Goal: Task Accomplishment & Management: Complete application form

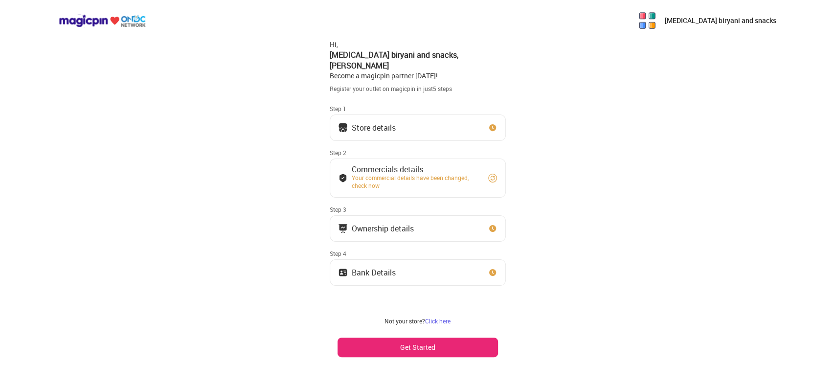
click at [446, 343] on button "Get Started" at bounding box center [417, 347] width 160 height 20
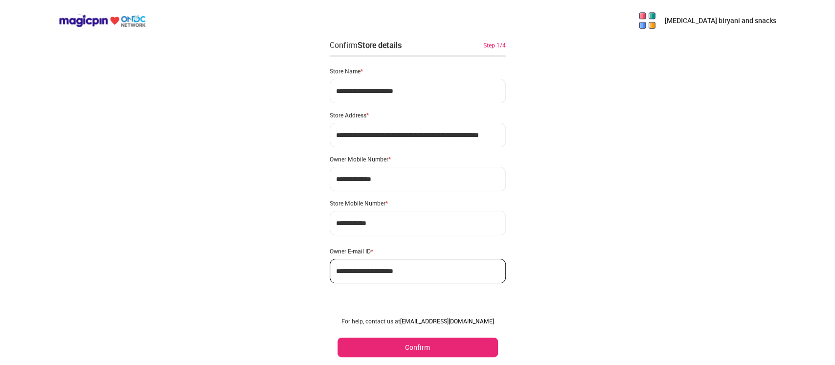
click at [446, 343] on button "Confirm" at bounding box center [417, 347] width 160 height 20
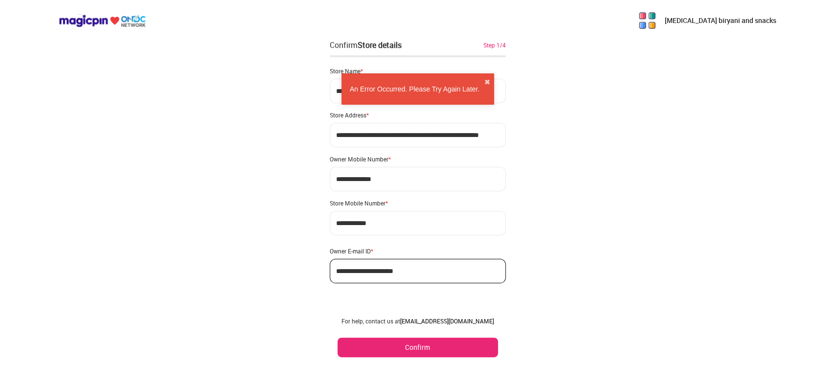
click at [442, 342] on button "Confirm" at bounding box center [417, 347] width 160 height 20
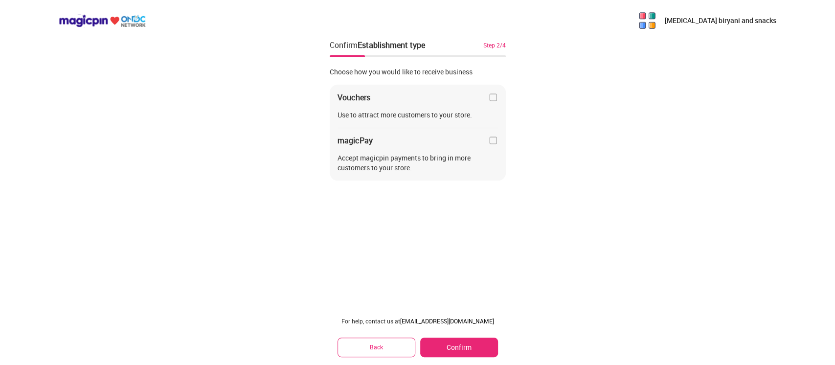
click at [468, 346] on button "Confirm" at bounding box center [458, 347] width 77 height 20
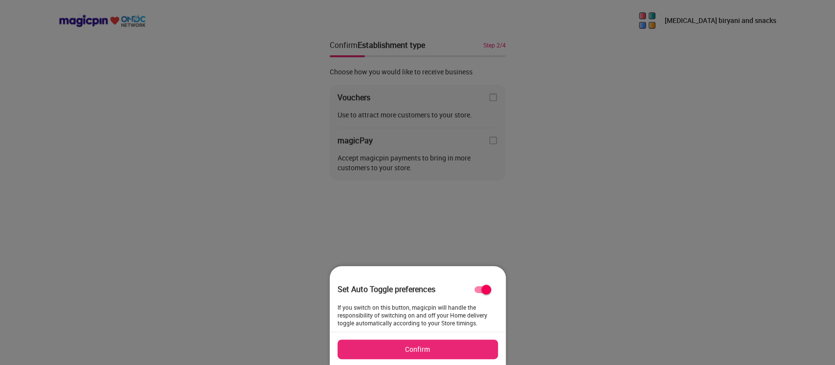
click at [468, 346] on button "Confirm" at bounding box center [417, 349] width 160 height 20
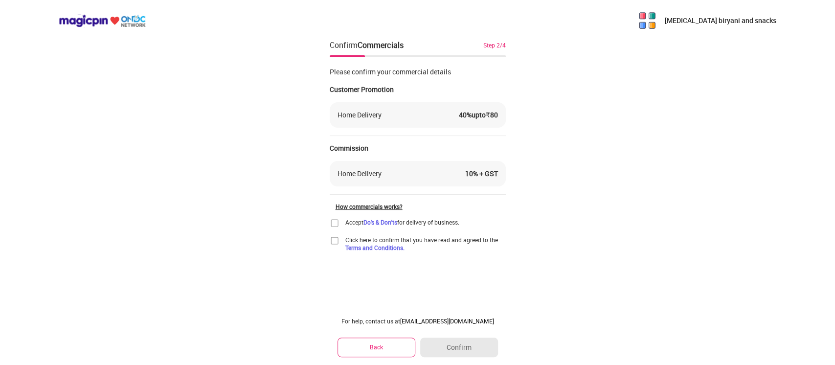
click at [335, 223] on img at bounding box center [335, 223] width 10 height 10
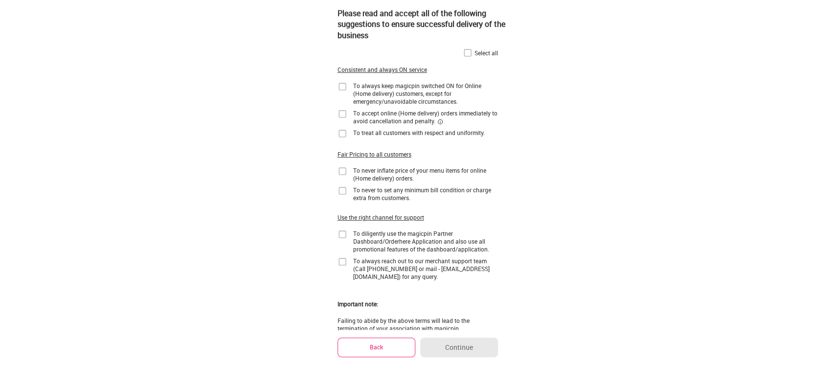
click at [379, 346] on button "Back" at bounding box center [376, 346] width 78 height 19
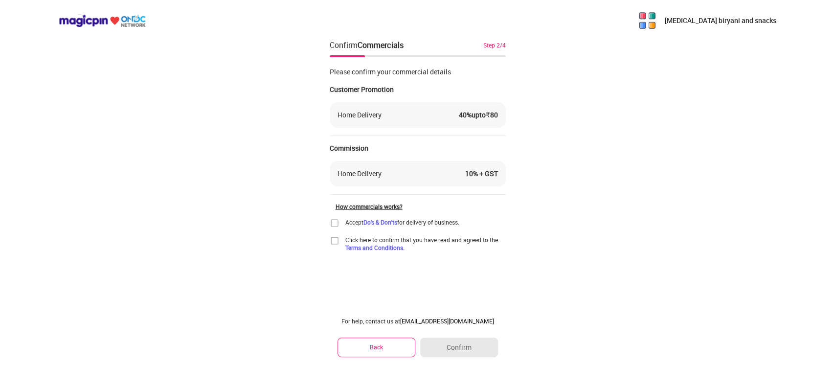
click at [476, 173] on div "10 % + GST" at bounding box center [481, 174] width 33 height 10
click at [386, 169] on div "Home Delivery 10 % + GST" at bounding box center [417, 174] width 160 height 10
click at [332, 224] on img at bounding box center [335, 223] width 10 height 10
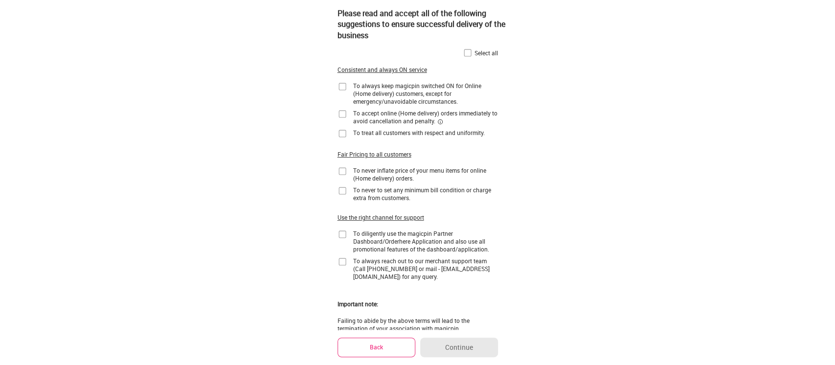
click at [466, 54] on img at bounding box center [468, 53] width 10 height 10
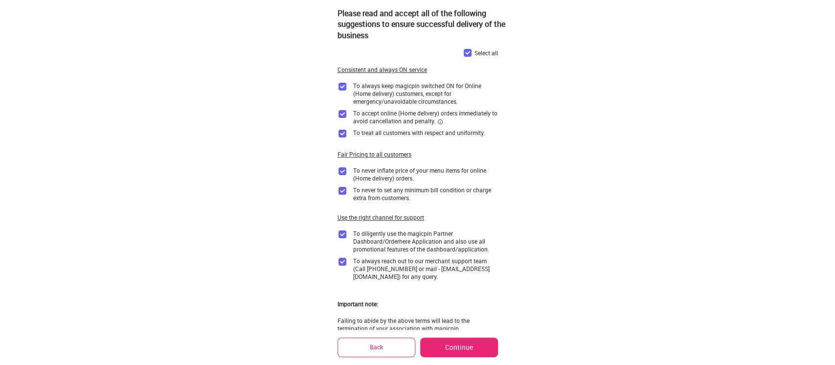
click at [466, 340] on button "Continue" at bounding box center [458, 347] width 77 height 20
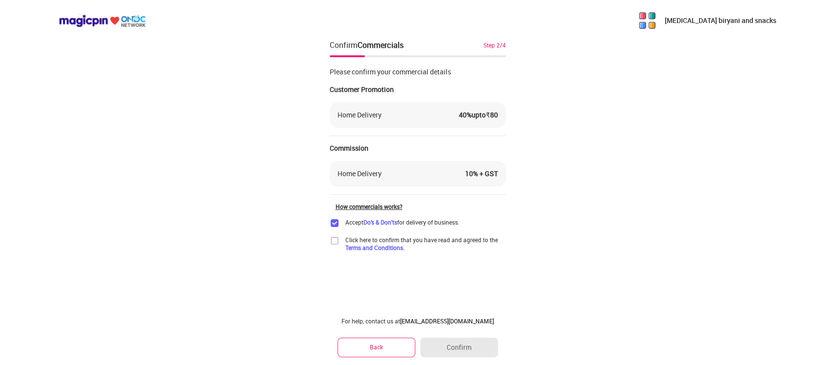
click at [334, 242] on img at bounding box center [335, 241] width 10 height 10
click at [458, 341] on button "Confirm" at bounding box center [458, 347] width 77 height 20
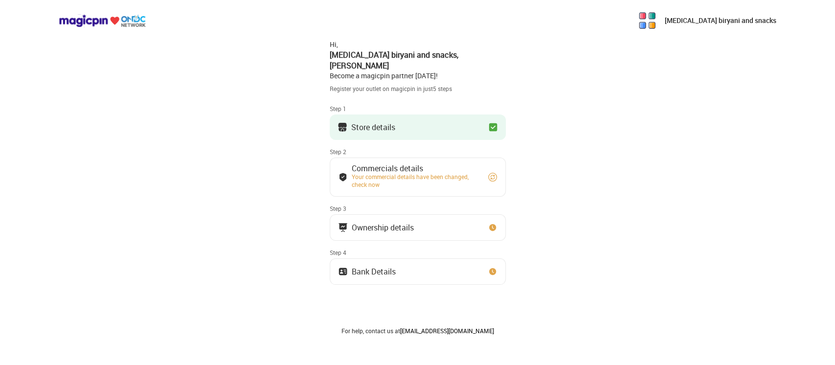
scroll to position [46, 0]
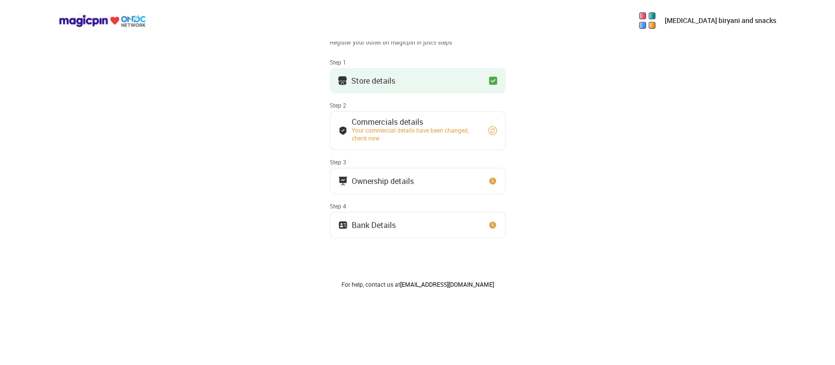
click at [490, 126] on img at bounding box center [492, 131] width 10 height 10
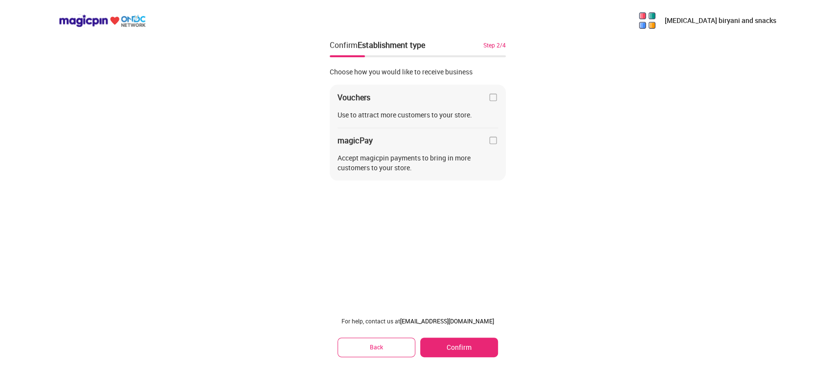
scroll to position [0, 0]
click at [453, 350] on button "Confirm" at bounding box center [458, 347] width 77 height 20
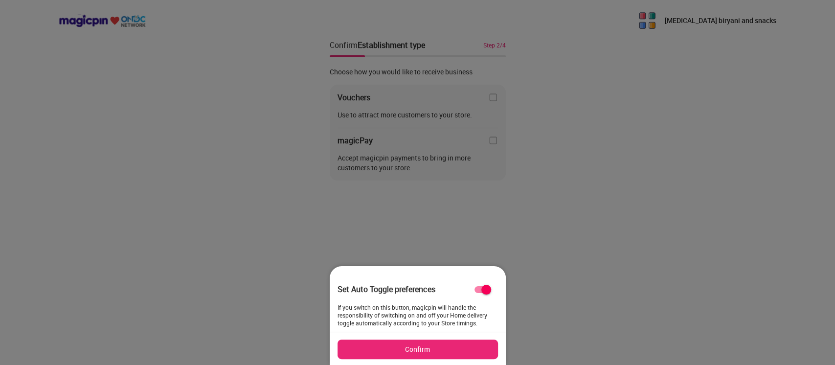
click at [453, 350] on button "Confirm" at bounding box center [417, 349] width 160 height 20
click at [453, 350] on button "Confirm" at bounding box center [458, 347] width 77 height 20
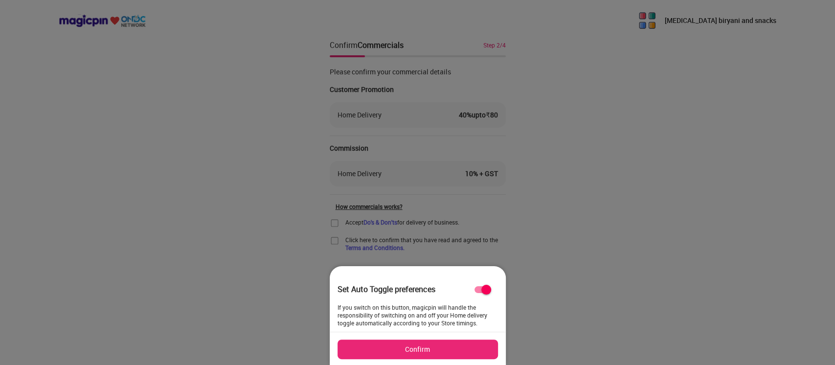
click at [450, 350] on button "Confirm" at bounding box center [417, 349] width 160 height 20
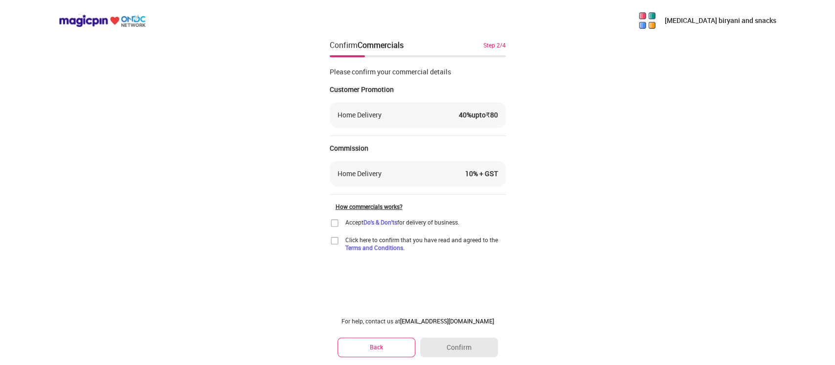
click at [334, 223] on img at bounding box center [335, 223] width 10 height 10
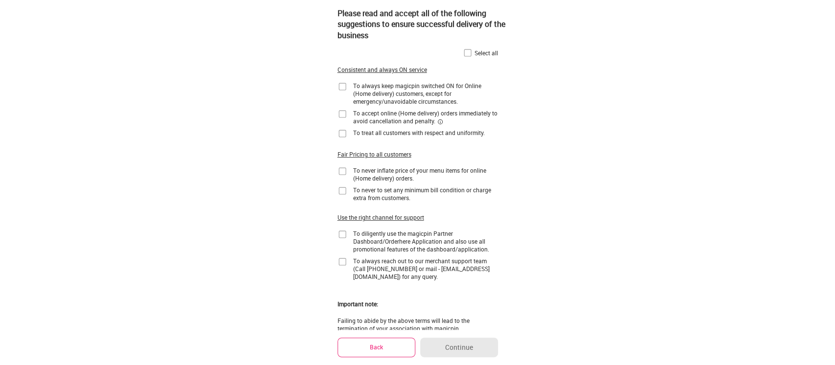
click at [465, 55] on img at bounding box center [468, 53] width 10 height 10
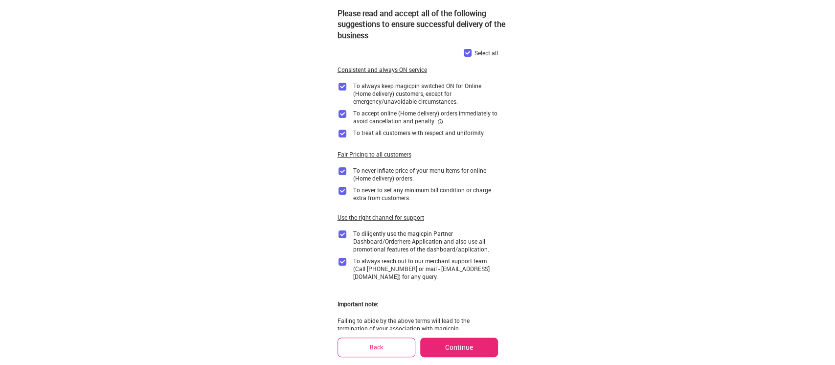
click at [457, 352] on button "Continue" at bounding box center [458, 347] width 77 height 20
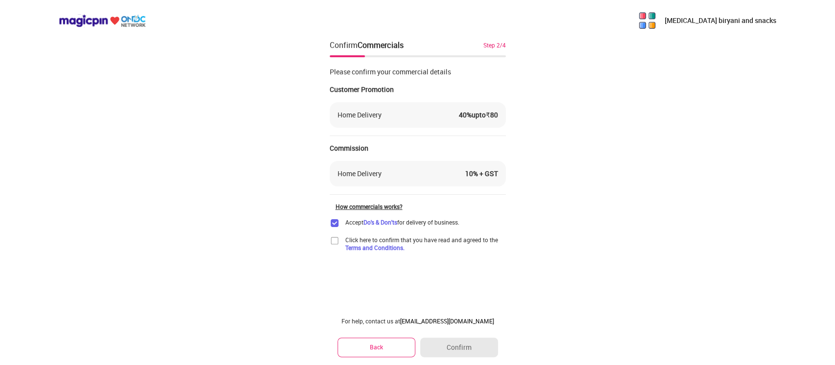
click at [333, 241] on img at bounding box center [335, 241] width 10 height 10
click at [463, 345] on button "Confirm" at bounding box center [458, 347] width 77 height 20
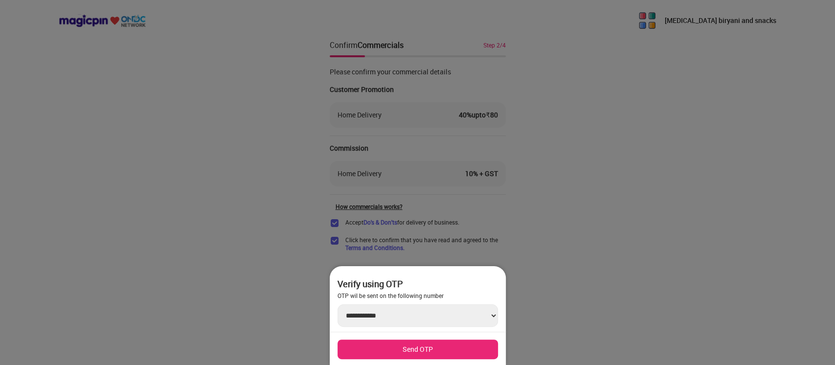
click at [463, 345] on button "Send OTP" at bounding box center [417, 349] width 160 height 20
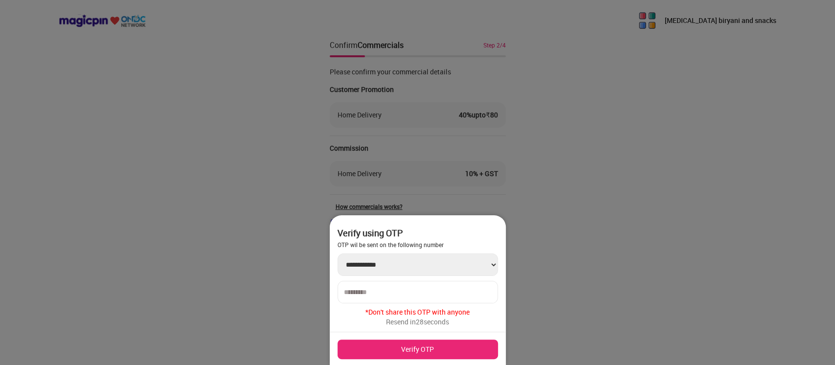
click at [424, 286] on div at bounding box center [417, 292] width 160 height 22
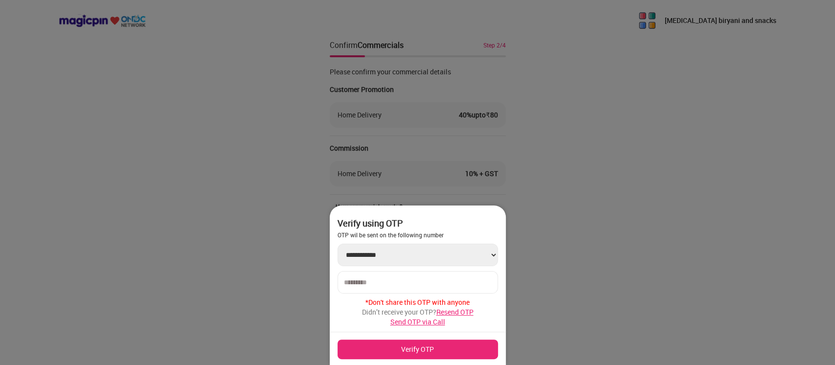
click at [464, 290] on div at bounding box center [417, 282] width 160 height 22
click at [469, 283] on input "number" at bounding box center [418, 282] width 148 height 8
click at [460, 311] on span "Resend OTP" at bounding box center [454, 311] width 37 height 9
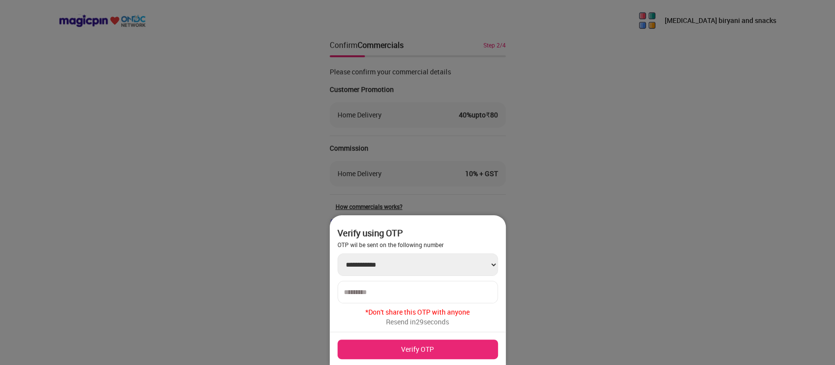
click at [465, 291] on input "number" at bounding box center [418, 292] width 148 height 8
click at [451, 345] on button "Verify OTP" at bounding box center [417, 349] width 160 height 20
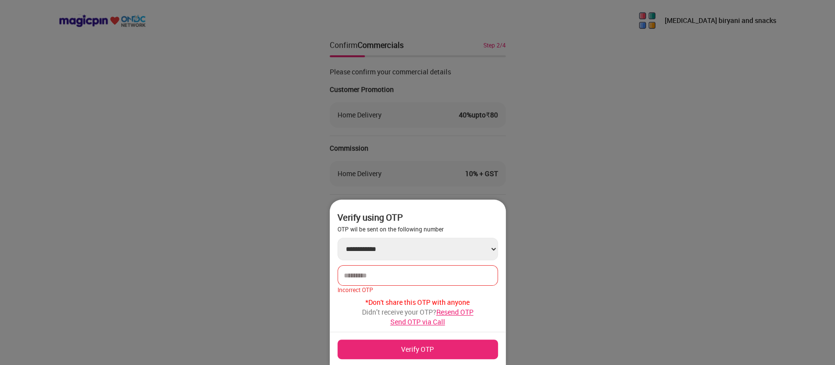
click at [407, 271] on input "******" at bounding box center [418, 275] width 148 height 8
type input "*"
type input "******"
click at [417, 340] on button "Verify OTP" at bounding box center [417, 349] width 160 height 20
click at [419, 343] on button "Verify OTP" at bounding box center [417, 349] width 160 height 20
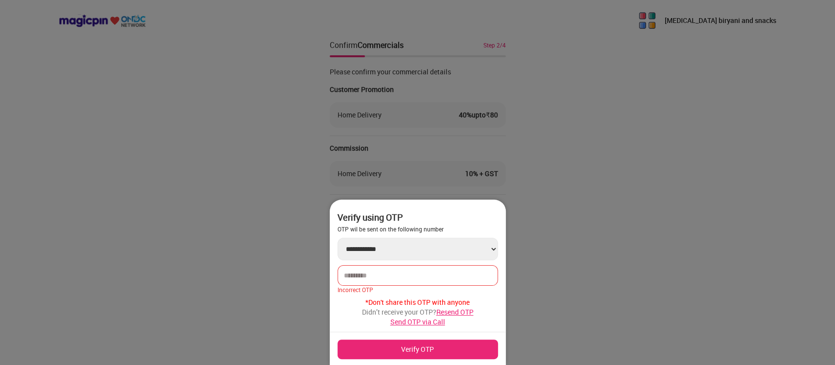
click at [434, 346] on button "Verify OTP" at bounding box center [417, 349] width 160 height 20
click at [417, 270] on div "******" at bounding box center [417, 275] width 160 height 21
click at [423, 276] on input "******" at bounding box center [418, 275] width 148 height 8
click at [408, 353] on button "Verify OTP" at bounding box center [417, 349] width 160 height 20
click at [337, 339] on button "Verify OTP" at bounding box center [417, 349] width 160 height 20
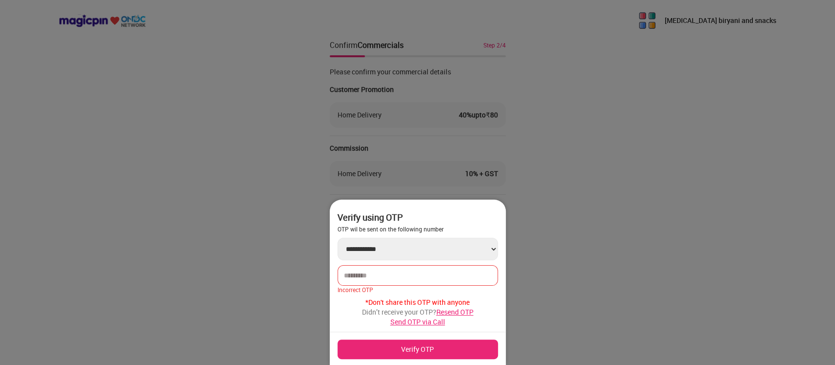
click at [402, 272] on input "******" at bounding box center [418, 275] width 148 height 8
type input "*"
click at [451, 311] on span "Resend OTP" at bounding box center [454, 311] width 37 height 9
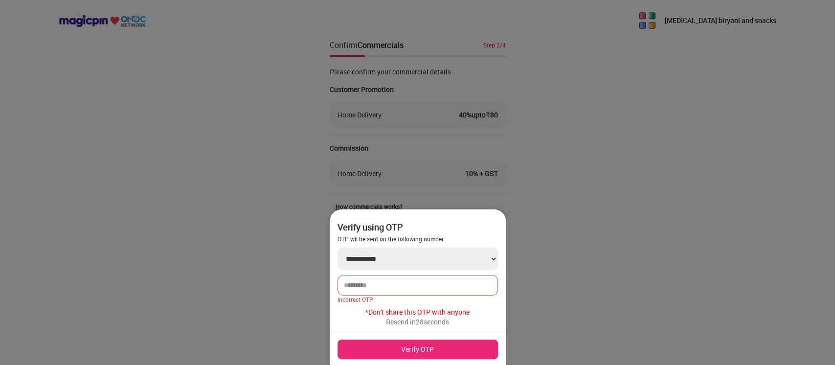
click at [461, 285] on input "number" at bounding box center [418, 285] width 148 height 8
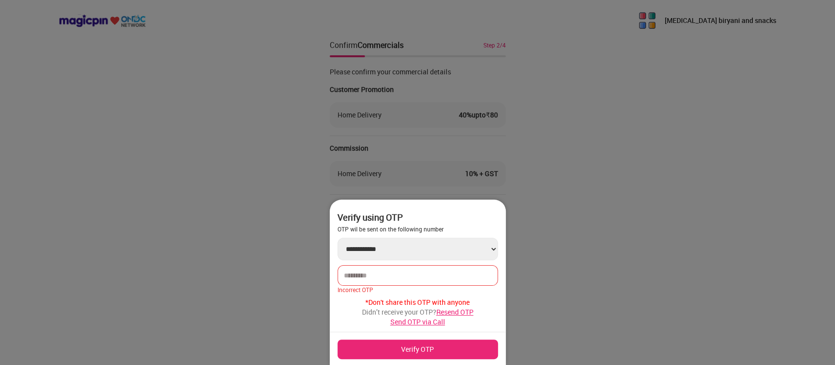
click at [457, 271] on input "number" at bounding box center [418, 275] width 148 height 8
type input "******"
click at [458, 345] on button "Verify OTP" at bounding box center [417, 349] width 160 height 20
click at [416, 346] on button "Verify OTP" at bounding box center [417, 349] width 160 height 20
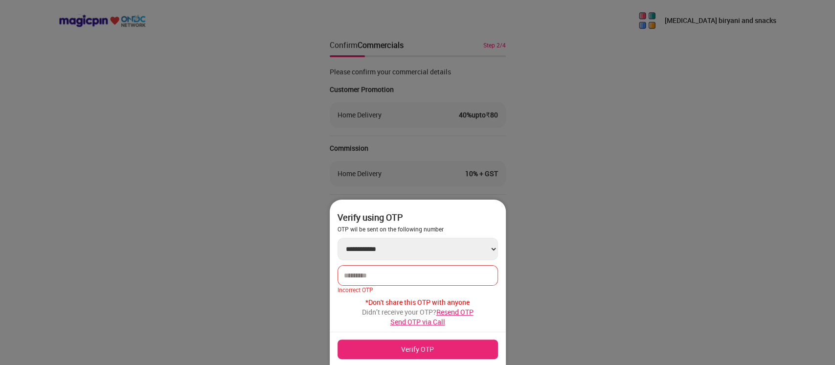
click at [416, 346] on button "Verify OTP" at bounding box center [417, 349] width 160 height 20
click at [337, 339] on button "Verify OTP" at bounding box center [417, 349] width 160 height 20
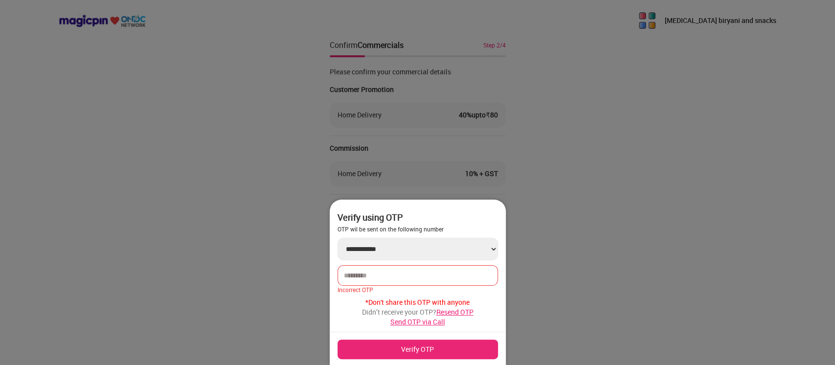
click at [337, 339] on button "Verify OTP" at bounding box center [417, 349] width 160 height 20
click at [445, 345] on button "Verify OTP" at bounding box center [417, 349] width 160 height 20
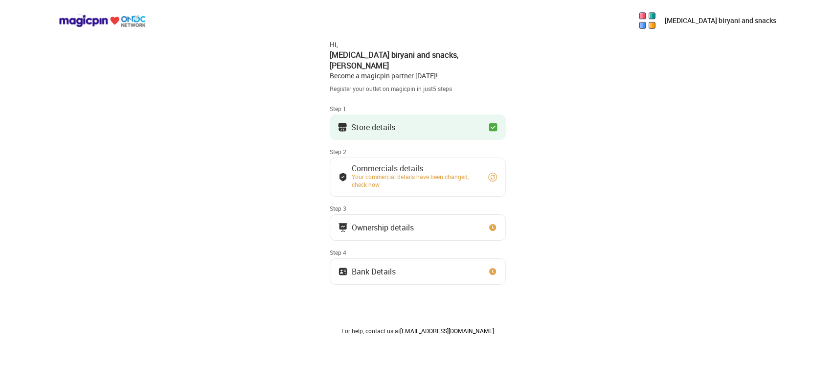
click at [493, 172] on img at bounding box center [492, 177] width 10 height 10
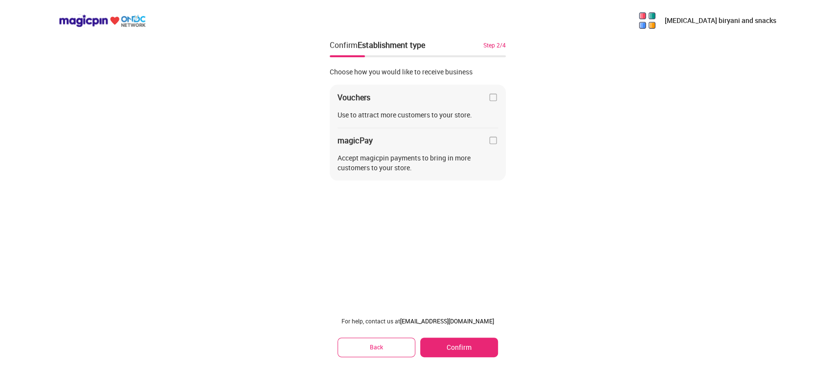
click at [462, 340] on button "Confirm" at bounding box center [458, 347] width 77 height 20
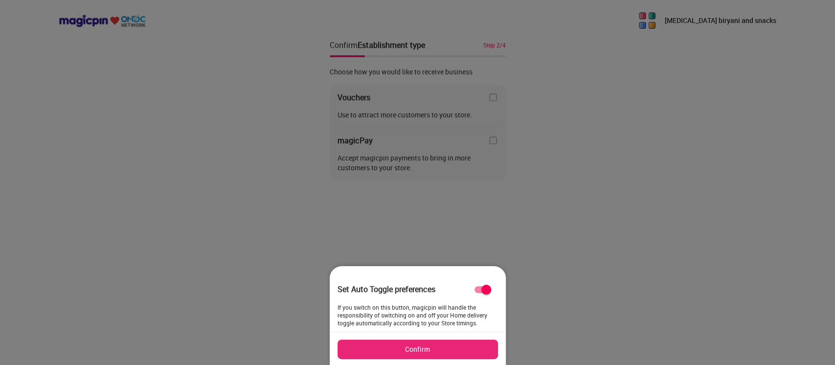
click at [461, 346] on button "Confirm" at bounding box center [417, 349] width 160 height 20
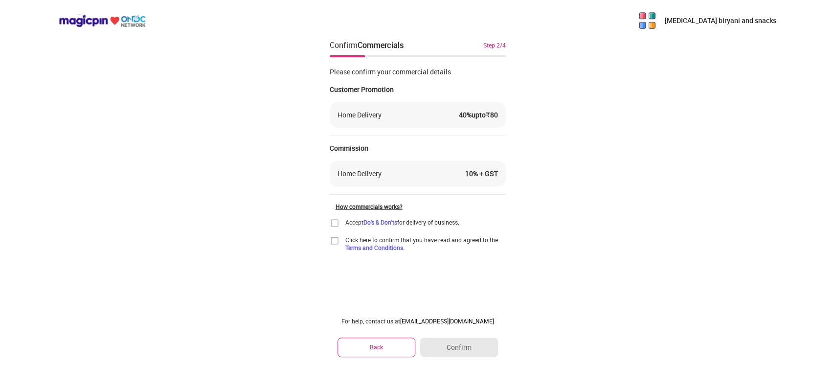
click at [335, 221] on img at bounding box center [335, 223] width 10 height 10
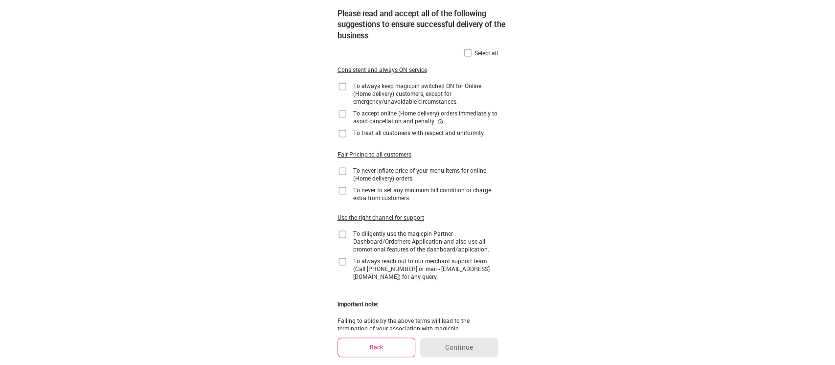
click at [465, 52] on img at bounding box center [468, 53] width 10 height 10
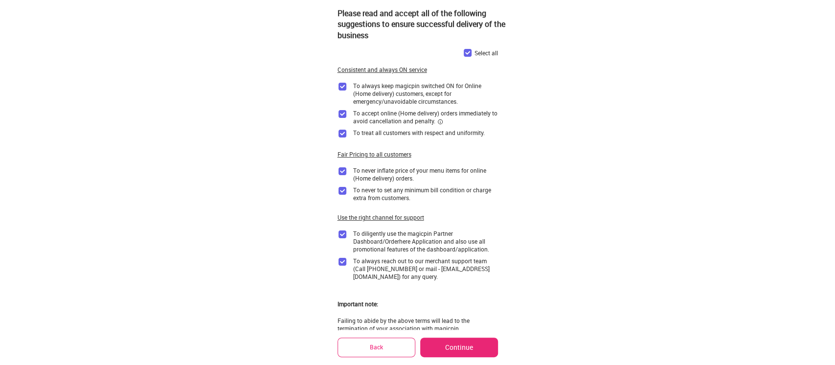
click at [441, 341] on button "Continue" at bounding box center [458, 347] width 77 height 20
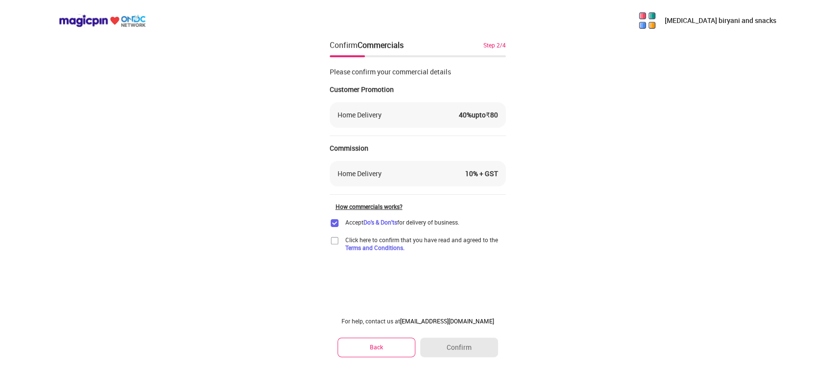
click at [334, 239] on img at bounding box center [335, 241] width 10 height 10
click at [453, 353] on button "Confirm" at bounding box center [458, 347] width 77 height 20
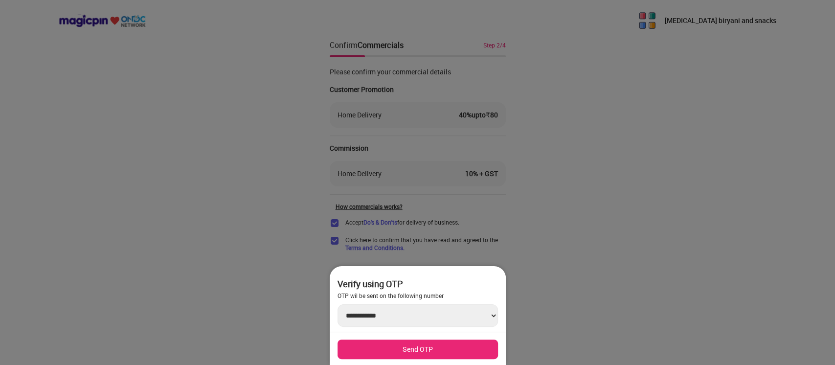
click at [452, 345] on button "Send OTP" at bounding box center [417, 349] width 160 height 20
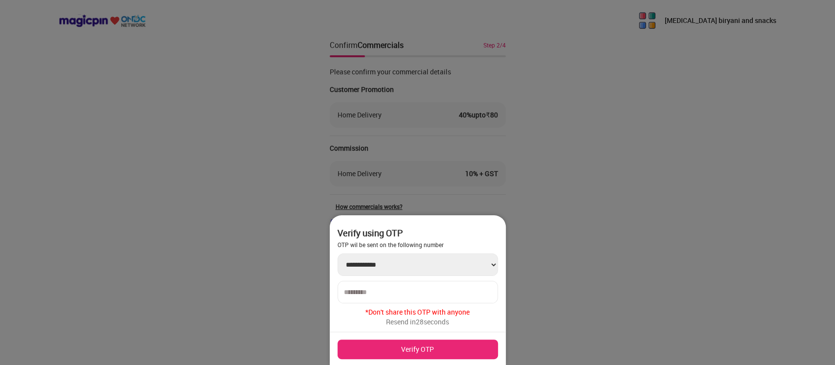
click at [444, 290] on input "number" at bounding box center [418, 292] width 148 height 8
type input "******"
click at [437, 345] on button "Verify OTP" at bounding box center [417, 349] width 160 height 20
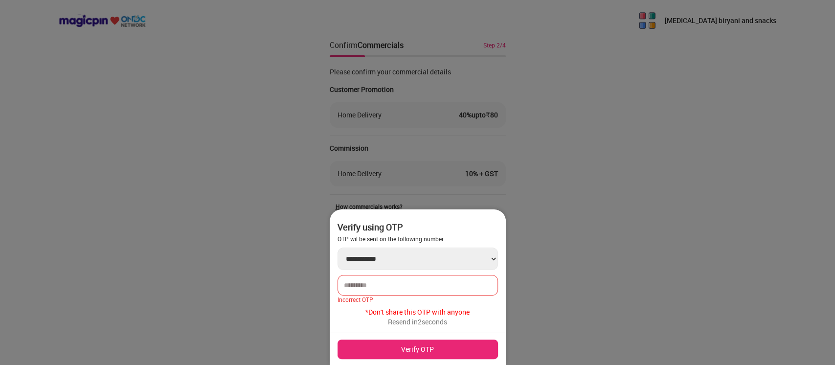
click at [437, 345] on button "Verify OTP" at bounding box center [417, 349] width 160 height 20
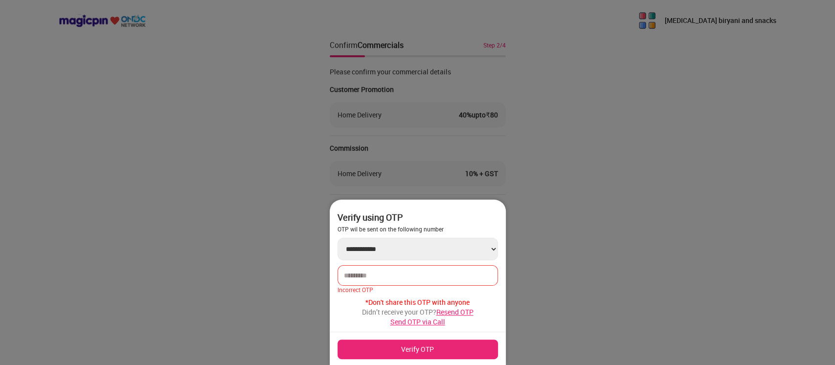
click at [408, 350] on button "Verify OTP" at bounding box center [417, 349] width 160 height 20
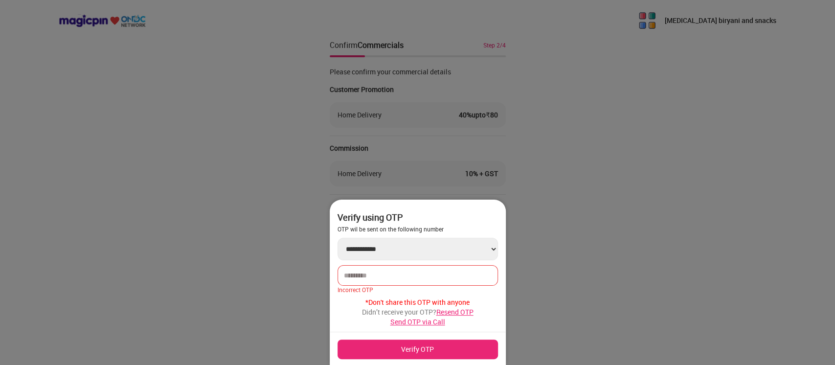
click at [408, 350] on button "Verify OTP" at bounding box center [417, 349] width 160 height 20
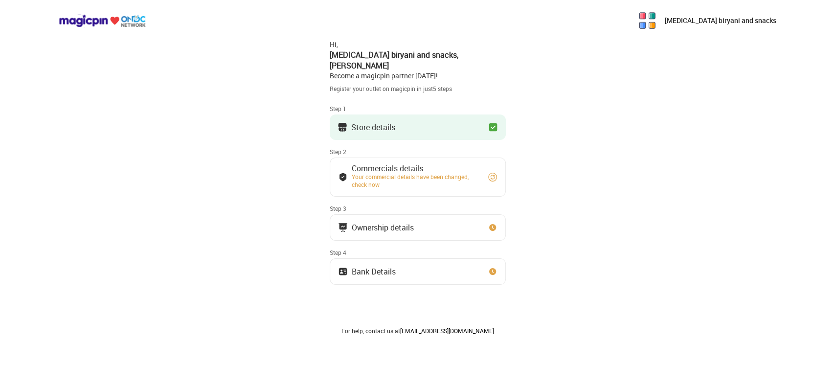
click at [494, 172] on img at bounding box center [492, 177] width 10 height 10
